Goal: Task Accomplishment & Management: Manage account settings

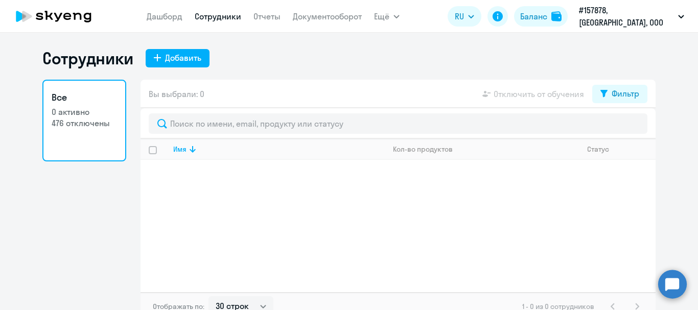
select select "30"
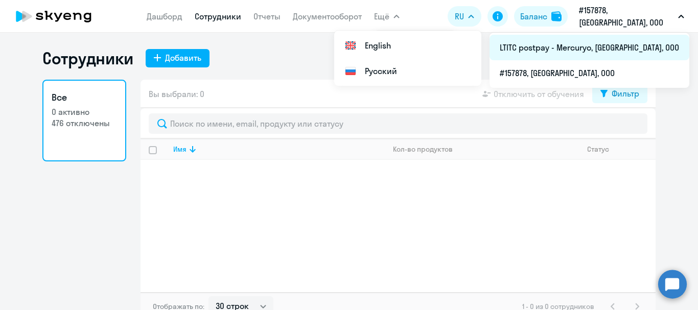
click at [592, 53] on li "LTITC postpay - Mercuryo, [GEOGRAPHIC_DATA], ООО" at bounding box center [590, 48] width 200 height 26
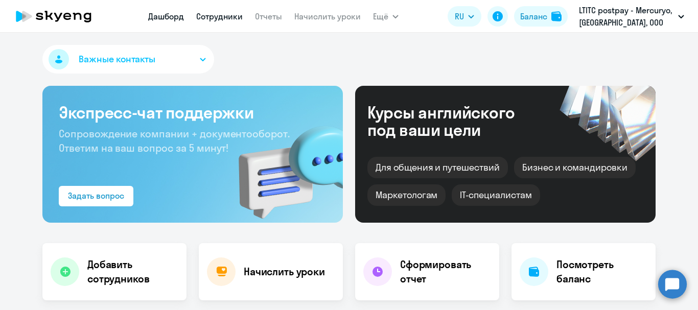
click at [221, 17] on link "Сотрудники" at bounding box center [219, 16] width 47 height 10
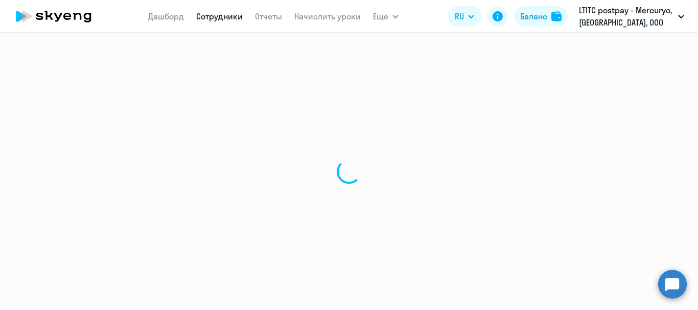
select select "30"
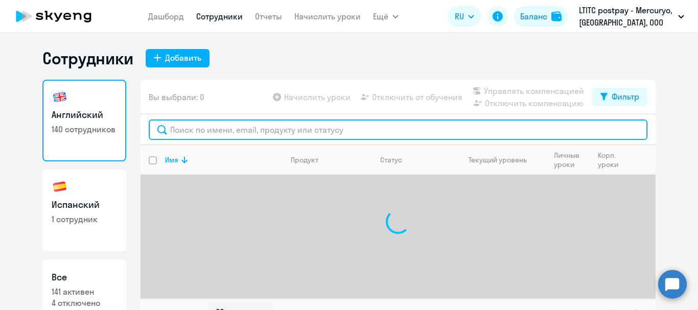
click at [234, 123] on input "text" at bounding box center [398, 130] width 499 height 20
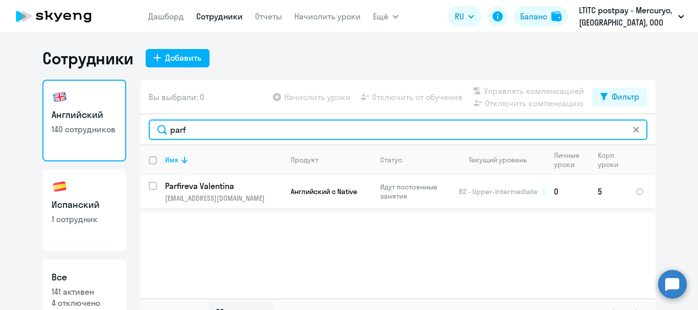
type input "parf"
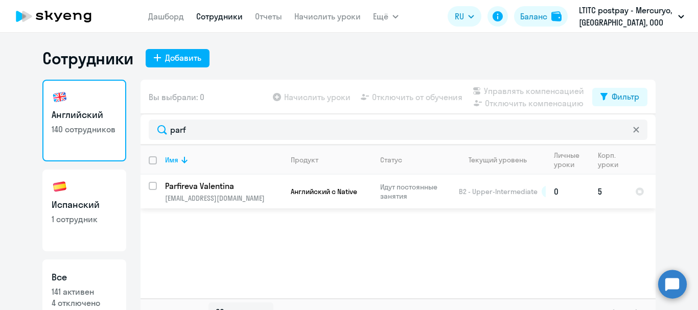
click at [252, 197] on p "[EMAIL_ADDRESS][DOMAIN_NAME]" at bounding box center [223, 198] width 117 height 9
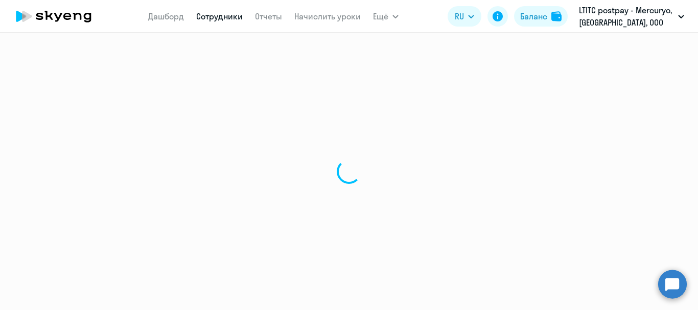
select select "english"
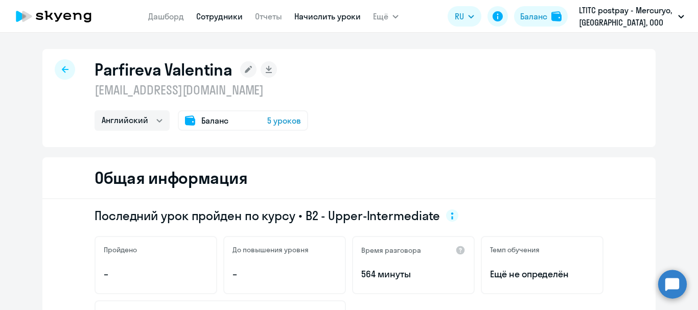
click at [313, 16] on link "Начислить уроки" at bounding box center [327, 16] width 66 height 10
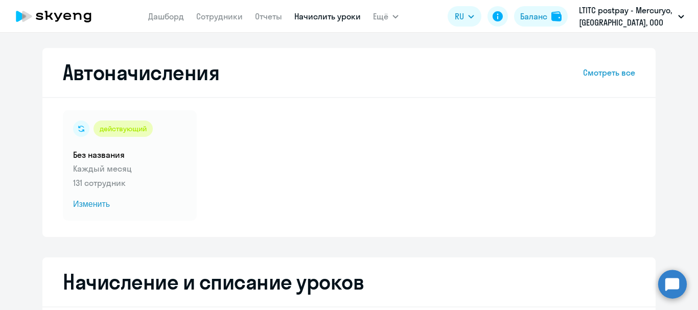
scroll to position [102, 0]
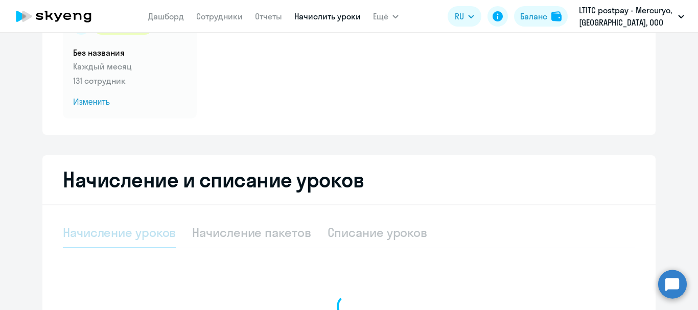
select select "10"
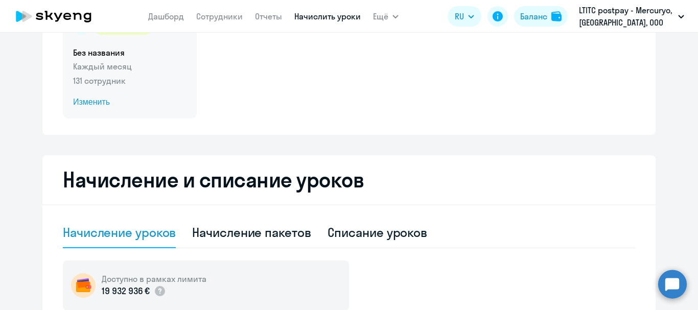
click at [75, 105] on span "Изменить" at bounding box center [130, 102] width 114 height 12
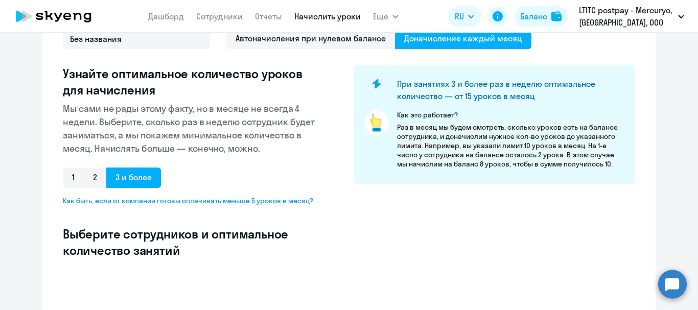
scroll to position [30, 0]
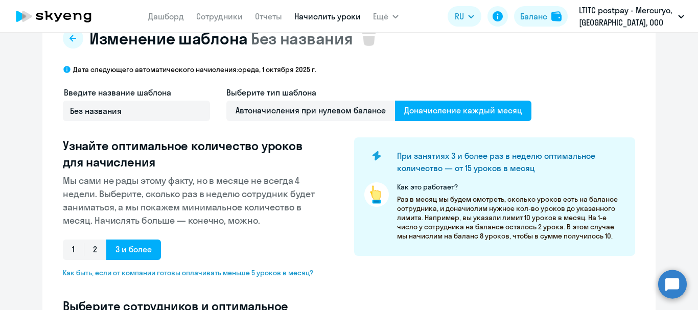
select select "10"
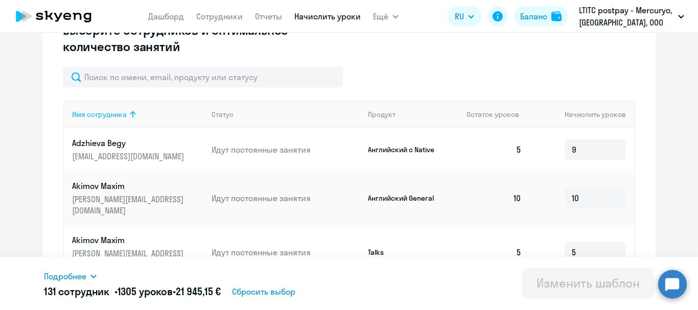
scroll to position [307, 0]
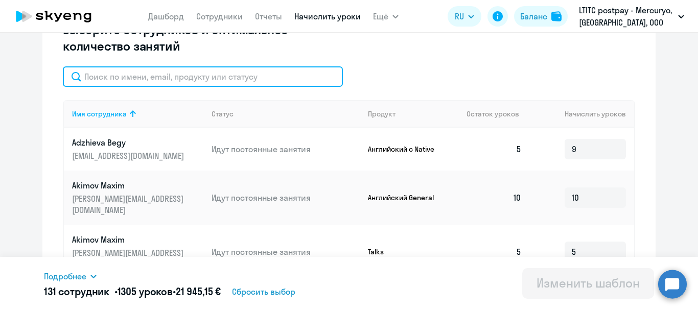
click at [165, 83] on input "text" at bounding box center [203, 76] width 280 height 20
type input "par"
